Goal: Task Accomplishment & Management: Complete application form

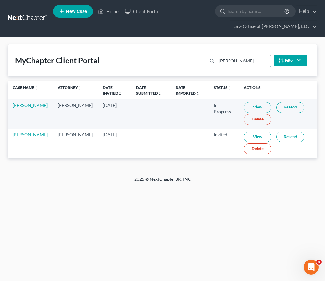
click at [241, 60] on input "trevor" at bounding box center [244, 61] width 54 height 12
drag, startPoint x: 241, startPoint y: 60, endPoint x: 155, endPoint y: 51, distance: 86.9
click at [155, 51] on div "MyChapter Client Portal trevor Filter Status Filter... Invited In Progress Read…" at bounding box center [163, 60] width 310 height 32
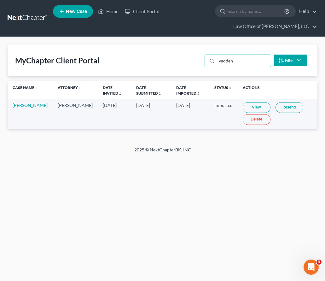
type input "vadden"
click at [247, 106] on link "View" at bounding box center [257, 107] width 28 height 11
click at [12, 19] on link at bounding box center [28, 18] width 40 height 11
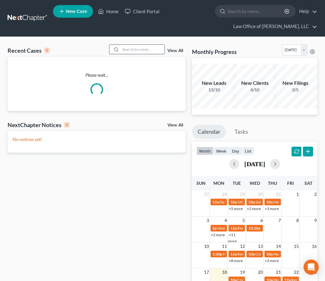
click at [127, 47] on input "search" at bounding box center [142, 49] width 44 height 9
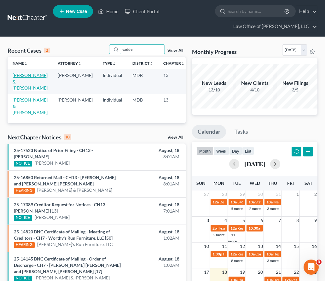
type input "vadden"
click at [21, 82] on link "[PERSON_NAME] & [PERSON_NAME]" at bounding box center [30, 82] width 35 height 18
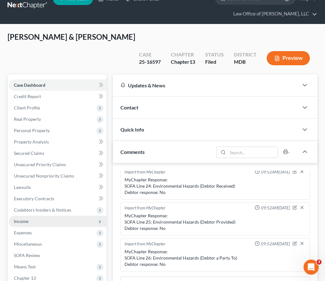
scroll to position [25, 0]
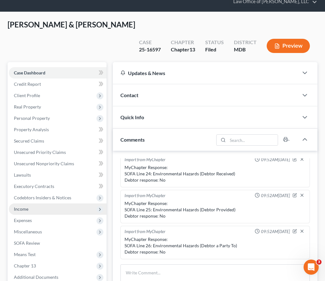
click at [23, 206] on span "Income" at bounding box center [21, 208] width 15 height 5
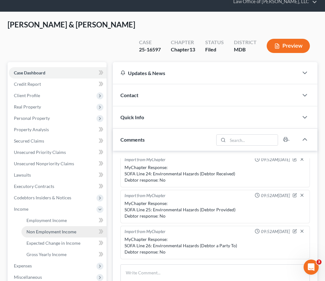
click at [36, 229] on span "Non Employment Income" at bounding box center [51, 231] width 50 height 5
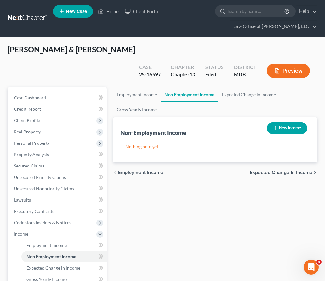
click at [281, 122] on button "New Income" at bounding box center [287, 128] width 41 height 12
select select "0"
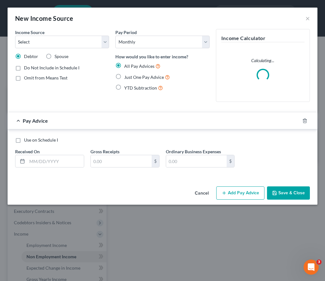
click at [204, 195] on button "Cancel" at bounding box center [202, 193] width 24 height 13
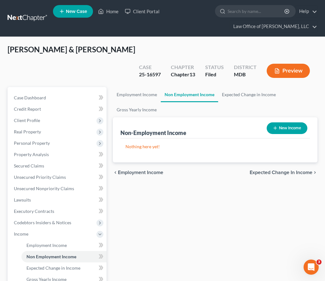
click at [280, 122] on button "New Income" at bounding box center [287, 128] width 41 height 12
select select "0"
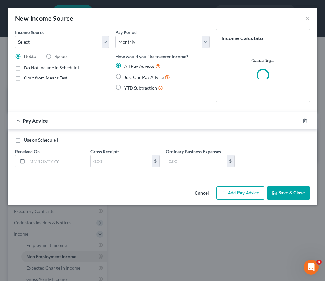
click at [55, 55] on label "Spouse" at bounding box center [62, 56] width 14 height 6
click at [57, 55] on input "Spouse" at bounding box center [59, 55] width 4 height 4
radio input "true"
click at [50, 39] on select "Select Unemployment Disability (from employer) Pension Retirement Social Securi…" at bounding box center [62, 42] width 94 height 13
select select "0"
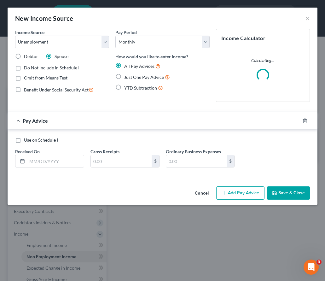
click at [24, 140] on label "Use on Schedule I" at bounding box center [41, 140] width 34 height 6
click at [26, 140] on input "Use on Schedule I" at bounding box center [28, 139] width 4 height 4
checkbox input "true"
click at [124, 85] on label "YTD Subtraction" at bounding box center [143, 87] width 39 height 7
click at [127, 85] on input "YTD Subtraction" at bounding box center [129, 86] width 4 height 4
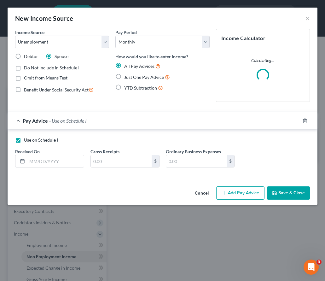
radio input "true"
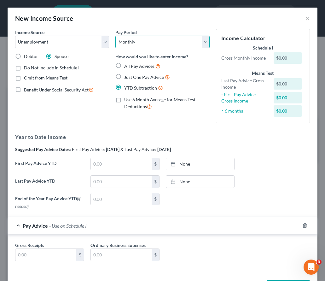
click at [139, 42] on select "Select Monthly Twice Monthly Every Other Week Weekly" at bounding box center [162, 42] width 94 height 13
select select "3"
click at [40, 255] on input "text" at bounding box center [45, 255] width 61 height 12
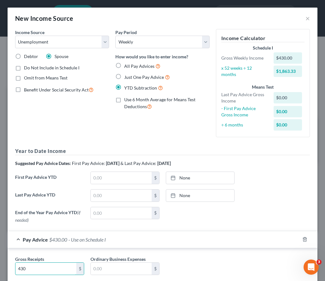
type input "430"
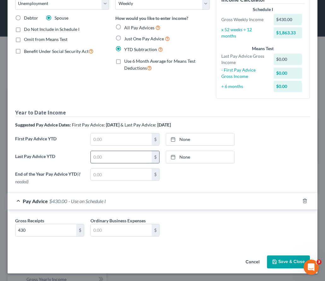
click at [92, 156] on input "text" at bounding box center [121, 157] width 61 height 12
type input "3,870"
type input "8/18/2025"
click at [183, 157] on link "8/18/2025" at bounding box center [200, 157] width 68 height 12
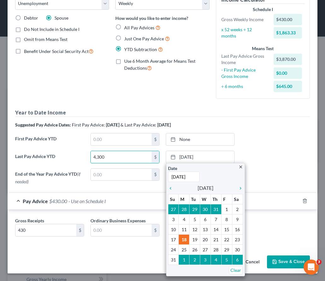
type input "4,300"
click at [173, 187] on icon "chevron_left" at bounding box center [172, 188] width 8 height 5
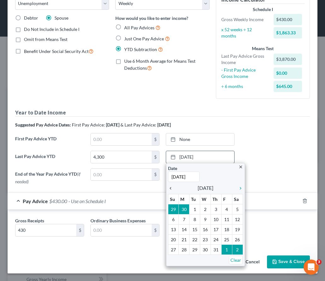
click at [173, 187] on icon "chevron_left" at bounding box center [172, 188] width 8 height 5
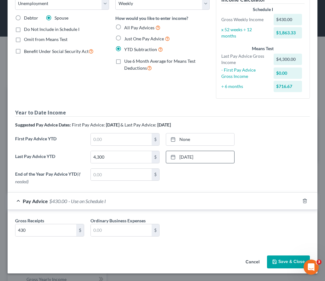
click at [296, 265] on button "Save & Close" at bounding box center [288, 261] width 43 height 13
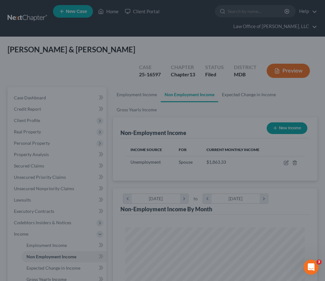
scroll to position [90, 192]
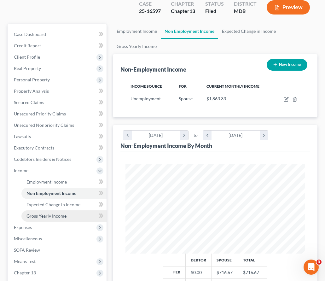
click at [45, 213] on span "Gross Yearly Income" at bounding box center [46, 215] width 40 height 5
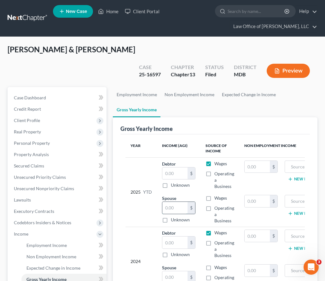
click at [179, 202] on input "text" at bounding box center [174, 208] width 25 height 12
click at [256, 195] on input "text" at bounding box center [257, 201] width 25 height 12
type input "5,590"
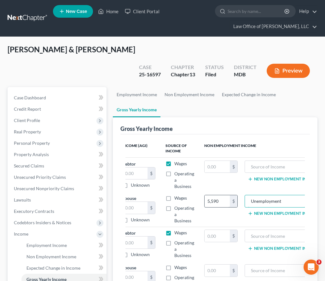
type input "Unemployment"
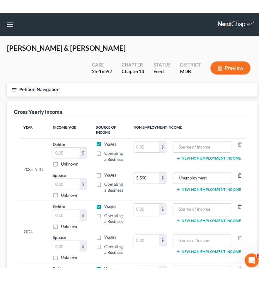
scroll to position [0, 0]
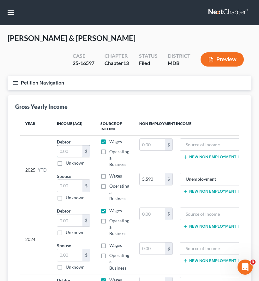
click at [61, 152] on input "text" at bounding box center [69, 151] width 25 height 12
type input "65,480.84"
click at [21, 76] on button "Petition Navigation" at bounding box center [129, 83] width 243 height 15
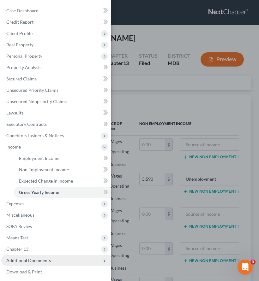
click at [34, 255] on span "Additional Documents" at bounding box center [56, 260] width 110 height 11
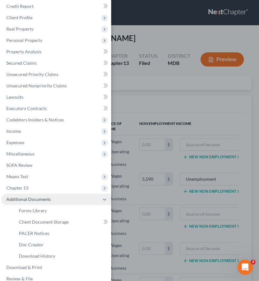
scroll to position [24, 0]
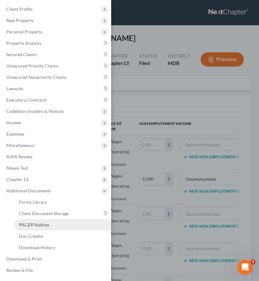
click at [32, 224] on span "PACER Notices" at bounding box center [34, 224] width 30 height 5
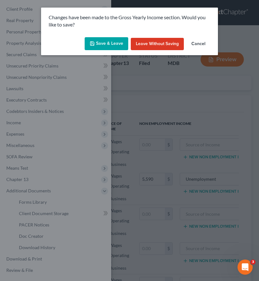
click at [102, 41] on button "Save & Leave" at bounding box center [107, 43] width 44 height 13
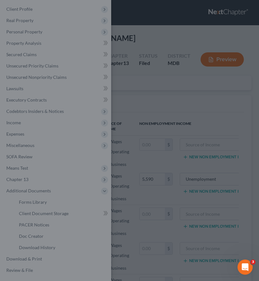
type input "5,590.00"
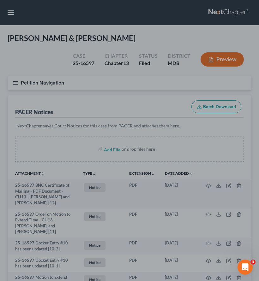
click at [13, 84] on div at bounding box center [129, 140] width 259 height 281
click at [15, 81] on div at bounding box center [129, 140] width 259 height 281
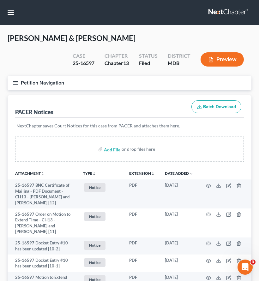
click at [17, 78] on button "Petition Navigation" at bounding box center [129, 83] width 243 height 15
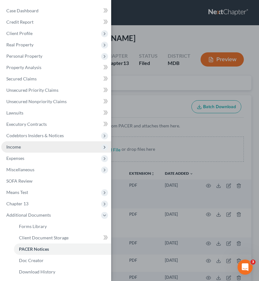
click at [27, 144] on span "Income" at bounding box center [56, 146] width 110 height 11
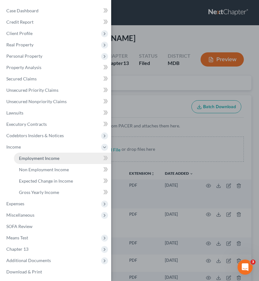
click at [37, 161] on link "Employment Income" at bounding box center [62, 158] width 97 height 11
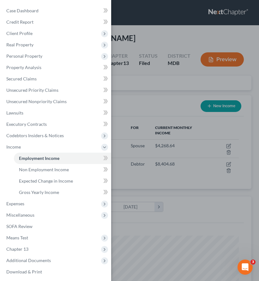
scroll to position [109, 231]
click at [137, 97] on div "Case Dashboard Payments Invoices Payments Payments Credit Report Client Profile" at bounding box center [129, 140] width 259 height 281
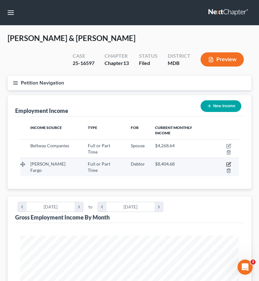
click at [226, 162] on icon "button" at bounding box center [228, 164] width 5 height 5
select select "0"
select select "24"
select select "0"
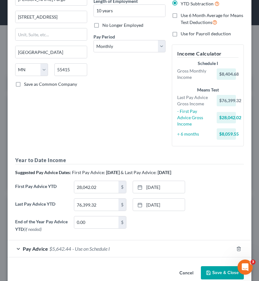
scroll to position [78, 0]
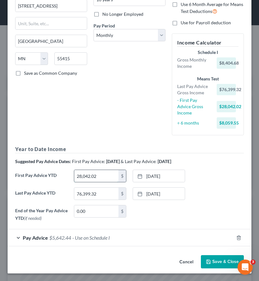
drag, startPoint x: 104, startPoint y: 178, endPoint x: 104, endPoint y: 172, distance: 5.7
click at [104, 172] on input "28,042.02" at bounding box center [96, 176] width 44 height 12
drag, startPoint x: 100, startPoint y: 176, endPoint x: 56, endPoint y: 176, distance: 44.5
click at [56, 176] on div "First Pay Advice YTD 28,042.02 $ 3/25/2023 close Date 3/25/2023 Time 12:00 AM c…" at bounding box center [129, 179] width 235 height 18
click at [170, 173] on link "3/25/2023" at bounding box center [159, 176] width 52 height 12
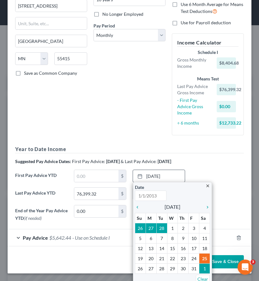
click at [208, 184] on icon "close" at bounding box center [207, 186] width 5 height 5
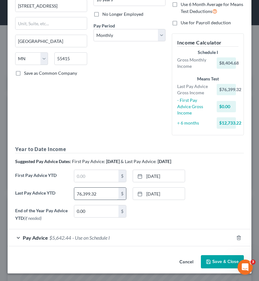
drag, startPoint x: 103, startPoint y: 192, endPoint x: 87, endPoint y: 191, distance: 16.4
click at [87, 191] on input "76,399.32" at bounding box center [96, 194] width 44 height 12
drag, startPoint x: 102, startPoint y: 193, endPoint x: 51, endPoint y: 190, distance: 50.5
click at [51, 190] on div "Last Pay Advice YTD 76,399.32 $ 9/29/2023 close Date 9/29/2023 Time 12:00 AM ch…" at bounding box center [129, 196] width 235 height 18
type input "57,534.68"
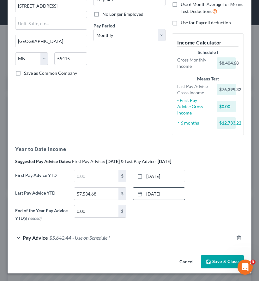
click at [159, 195] on link "9/29/2023" at bounding box center [159, 194] width 52 height 12
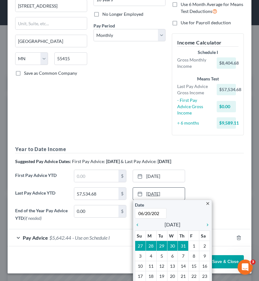
type input "[DATE]"
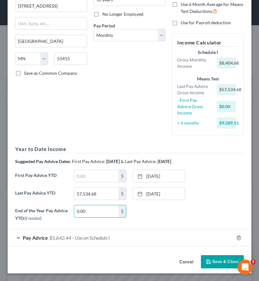
click at [55, 232] on div "Pay Advice $5,642.44 - Use on Schedule I" at bounding box center [121, 237] width 226 height 17
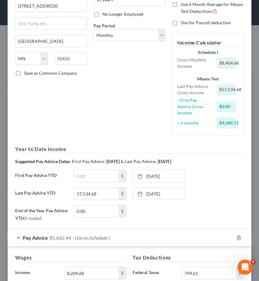
click at [55, 232] on div "Pay Advice $5,642.44 - Use on Schedule I" at bounding box center [121, 237] width 226 height 17
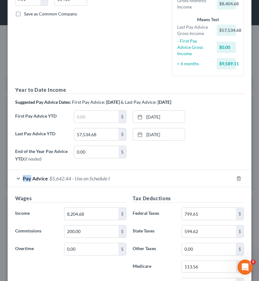
scroll to position [196, 0]
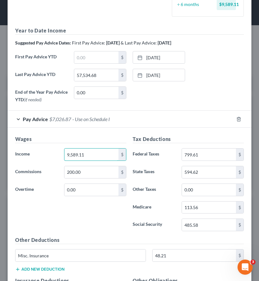
type input "9,589.11"
click at [205, 153] on input "799.61" at bounding box center [209, 155] width 54 height 12
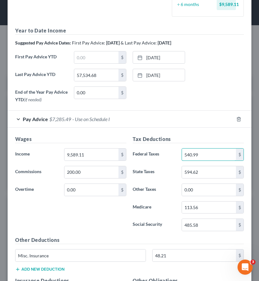
type input "540.99"
click at [204, 173] on input "594.62" at bounding box center [209, 172] width 54 height 12
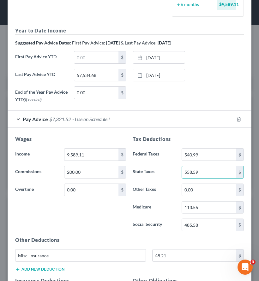
type input "558.59"
click at [202, 210] on input "113.56" at bounding box center [209, 208] width 54 height 12
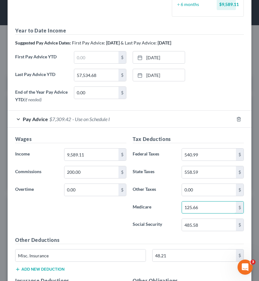
type input "125.66"
click at [202, 226] on input "485.58" at bounding box center [209, 225] width 54 height 12
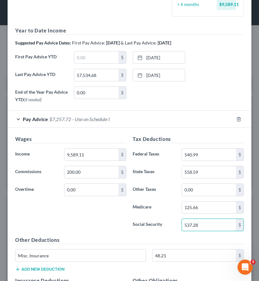
type input "537.28"
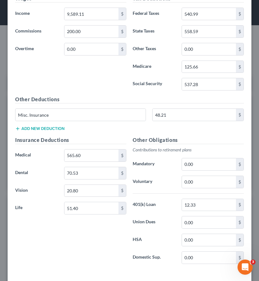
scroll to position [344, 0]
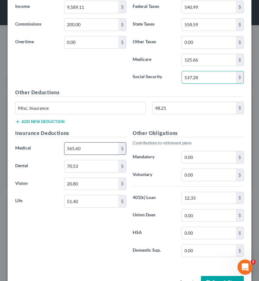
click at [84, 150] on input "565.60" at bounding box center [91, 149] width 54 height 12
type input "830.18"
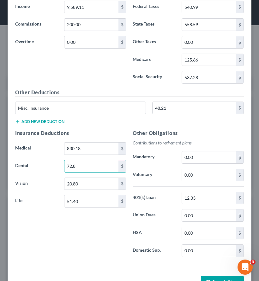
type input "72.8"
type input "20.28"
click at [78, 201] on input "51.40" at bounding box center [91, 201] width 54 height 12
type input "51.33"
type input "68.3"
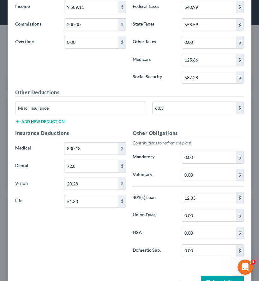
scroll to position [365, 0]
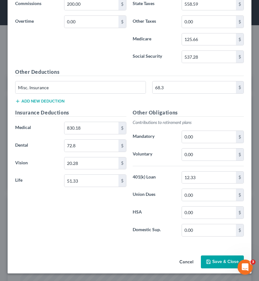
click at [217, 256] on button "Save & Close" at bounding box center [222, 261] width 43 height 13
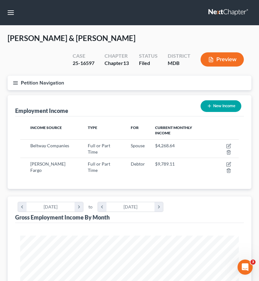
click at [115, 86] on button "Petition Navigation" at bounding box center [129, 83] width 243 height 15
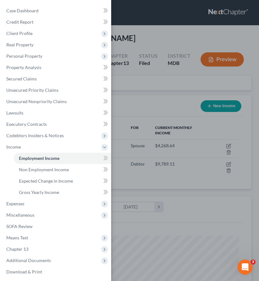
click at [151, 36] on div "Case Dashboard Payments Invoices Payments Payments Credit Report Client Profile" at bounding box center [129, 140] width 259 height 281
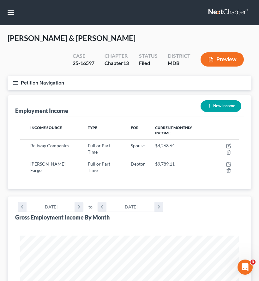
click at [220, 13] on link at bounding box center [228, 12] width 40 height 11
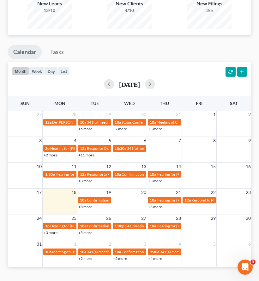
scroll to position [521, 0]
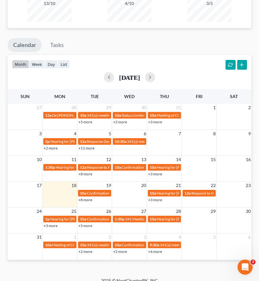
click at [81, 197] on link "+8 more" at bounding box center [85, 199] width 14 height 5
drag, startPoint x: 257, startPoint y: 129, endPoint x: 302, endPoint y: 129, distance: 44.8
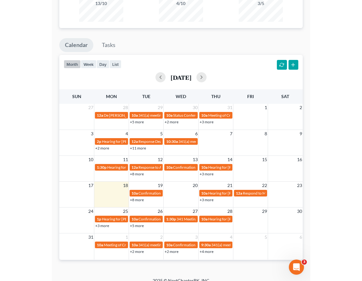
scroll to position [234, 0]
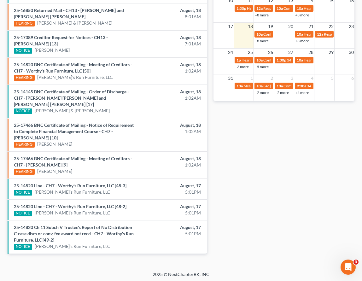
click at [258, 39] on link "+8 more" at bounding box center [262, 40] width 14 height 5
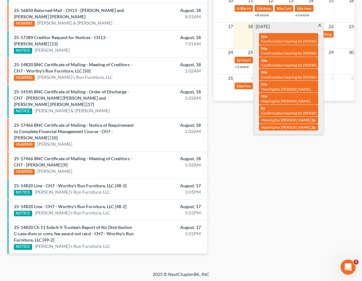
click at [258, 26] on span at bounding box center [319, 26] width 5 height 4
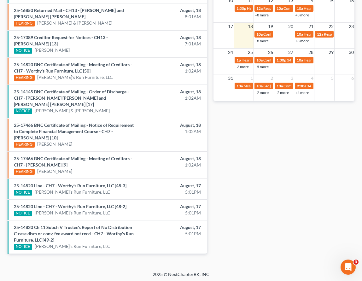
click at [258, 41] on link "+3 more" at bounding box center [302, 40] width 14 height 5
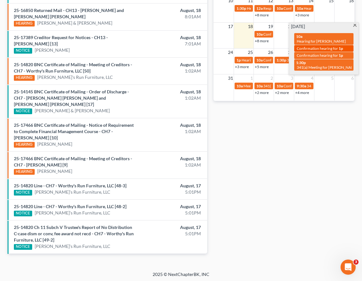
click at [258, 46] on span "Confirmation hearing for" at bounding box center [317, 48] width 41 height 5
select select "Days"
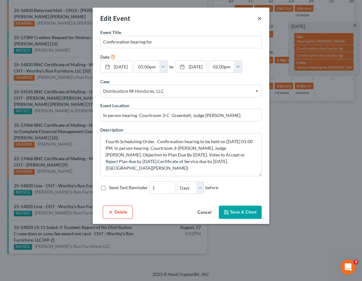
click at [258, 18] on button "×" at bounding box center [259, 19] width 4 height 8
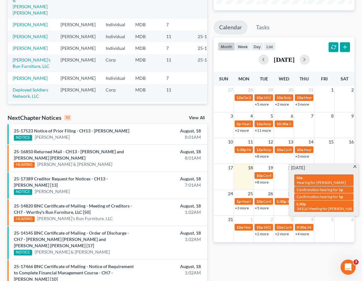
scroll to position [0, 0]
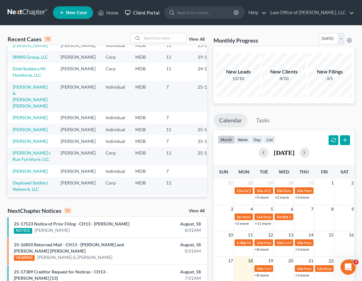
click at [142, 10] on link "Client Portal" at bounding box center [142, 12] width 41 height 11
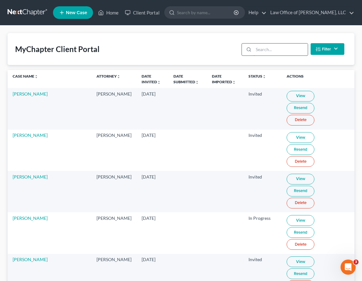
click at [258, 47] on input "search" at bounding box center [281, 50] width 54 height 12
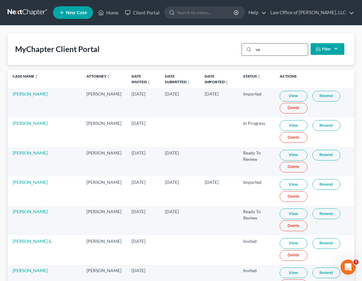
type input "v"
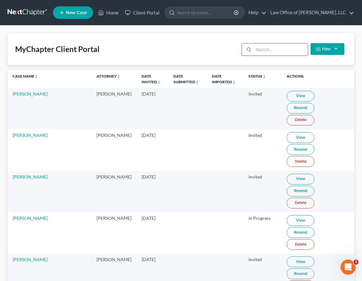
click at [258, 53] on input "search" at bounding box center [281, 50] width 54 height 12
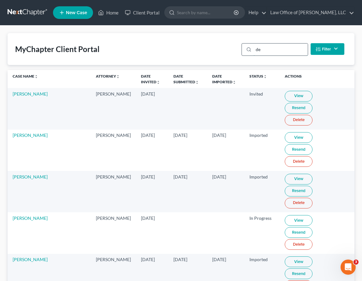
type input "d"
click at [147, 14] on link "Client Portal" at bounding box center [142, 12] width 41 height 11
click at [258, 50] on input "de" at bounding box center [281, 50] width 54 height 12
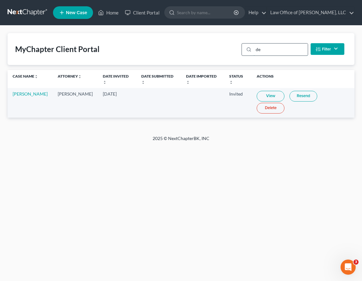
type input "d"
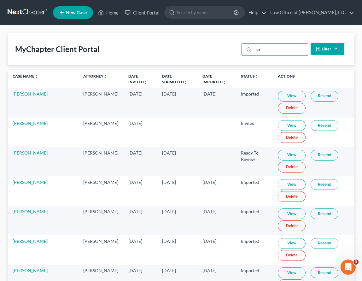
type input "s"
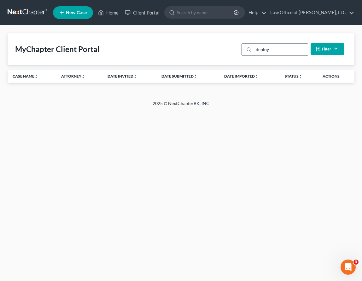
click at [258, 49] on input "deploy" at bounding box center [281, 50] width 54 height 12
drag, startPoint x: 278, startPoint y: 49, endPoint x: 235, endPoint y: 46, distance: 43.6
click at [235, 46] on div "MyChapter Client Portal deploy Filter Status Filter... Invited In Progress Read…" at bounding box center [181, 49] width 347 height 32
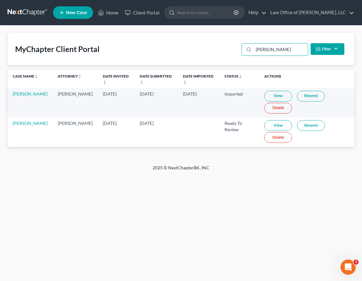
type input "[PERSON_NAME]"
click at [258, 126] on link "Resend" at bounding box center [311, 125] width 28 height 11
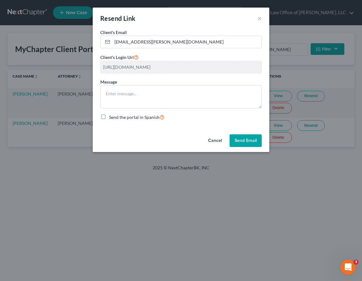
click at [247, 145] on button "Send Email" at bounding box center [246, 140] width 32 height 13
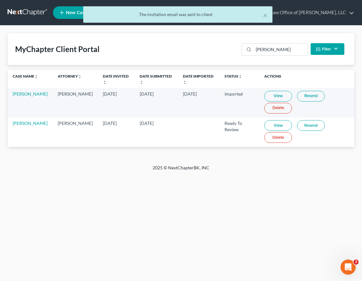
click at [258, 120] on link "View" at bounding box center [278, 125] width 28 height 11
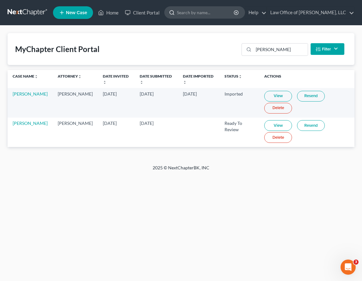
click at [197, 11] on input "search" at bounding box center [206, 13] width 58 height 12
type input "willard williams"
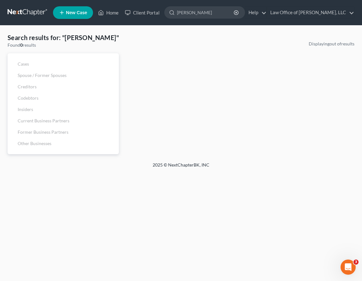
drag, startPoint x: 206, startPoint y: 13, endPoint x: 176, endPoint y: 6, distance: 30.4
click at [176, 6] on ul "New Case Home Client Portal willard williams - No Result - See all results Or P…" at bounding box center [204, 12] width 302 height 16
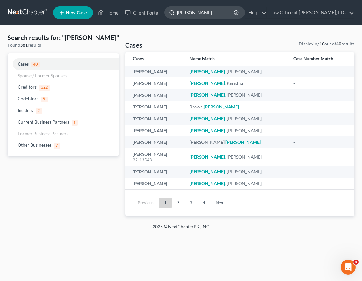
click at [210, 14] on input "williams" at bounding box center [206, 13] width 58 height 12
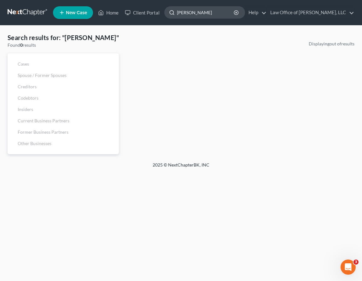
click at [235, 11] on input "williams, willard" at bounding box center [206, 13] width 58 height 12
drag, startPoint x: 232, startPoint y: 12, endPoint x: 161, endPoint y: 13, distance: 71.0
click at [161, 13] on ul "New Case Home Client Portal willard williams - No Result - See all results Or P…" at bounding box center [204, 12] width 302 height 16
click at [215, 13] on input "willard willaims" at bounding box center [206, 13] width 58 height 12
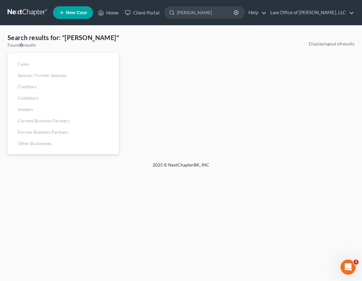
drag, startPoint x: 223, startPoint y: 13, endPoint x: 150, endPoint y: 5, distance: 72.7
click at [150, 5] on ul "New Case Home Client Portal willard williams - No Result - See all results Or P…" at bounding box center [204, 12] width 302 height 16
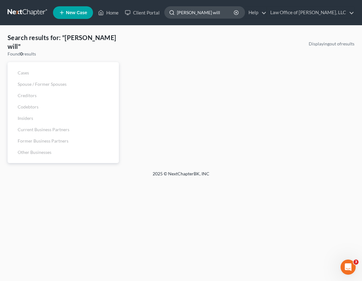
type input "williams will"
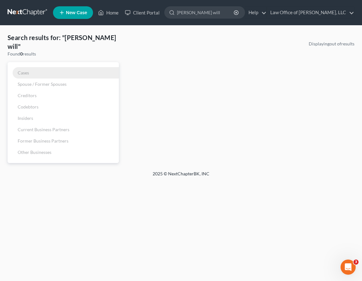
click at [21, 67] on link "Cases" at bounding box center [63, 72] width 111 height 11
click at [21, 70] on span "Cases" at bounding box center [23, 72] width 11 height 5
click at [166, 88] on div "Displaying out of results" at bounding box center [240, 102] width 236 height 122
click at [140, 9] on link "Client Portal" at bounding box center [142, 12] width 41 height 11
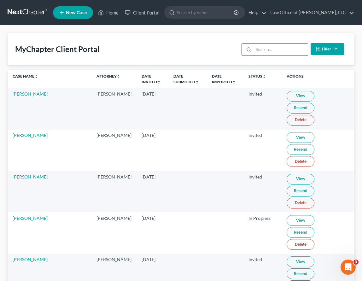
click at [258, 49] on input "search" at bounding box center [281, 50] width 54 height 12
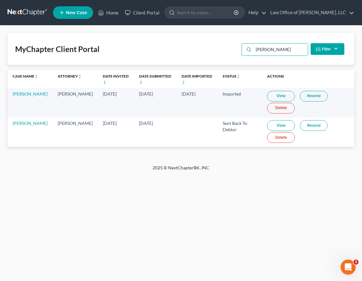
type input "[PERSON_NAME]"
click at [258, 124] on link "View" at bounding box center [281, 125] width 28 height 11
click at [24, 7] on link at bounding box center [28, 12] width 40 height 11
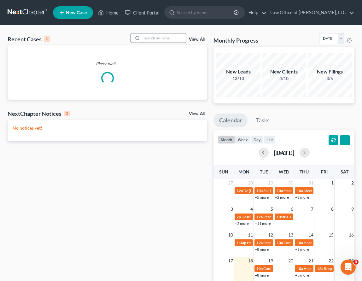
click at [154, 37] on input "search" at bounding box center [164, 37] width 44 height 9
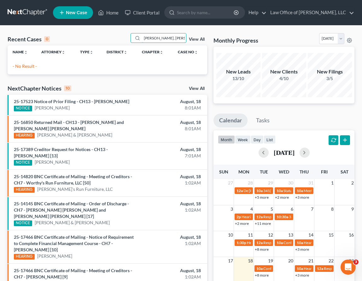
drag, startPoint x: 157, startPoint y: 39, endPoint x: 211, endPoint y: 43, distance: 53.8
click at [211, 43] on div "Recent Cases 0 [PERSON_NAME], [PERSON_NAME] View All Name unfold_more expand_mo…" at bounding box center [180, 204] width 353 height 343
type input "[PERSON_NAME]"
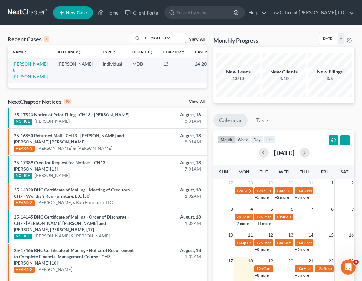
click at [197, 38] on link "View All" at bounding box center [197, 39] width 16 height 4
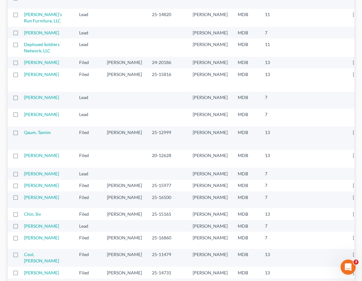
scroll to position [245, 0]
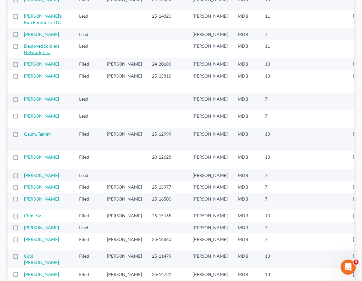
click at [29, 55] on link "Deployed Soldiers Network, LLC" at bounding box center [42, 49] width 36 height 12
